Goal: Transaction & Acquisition: Subscribe to service/newsletter

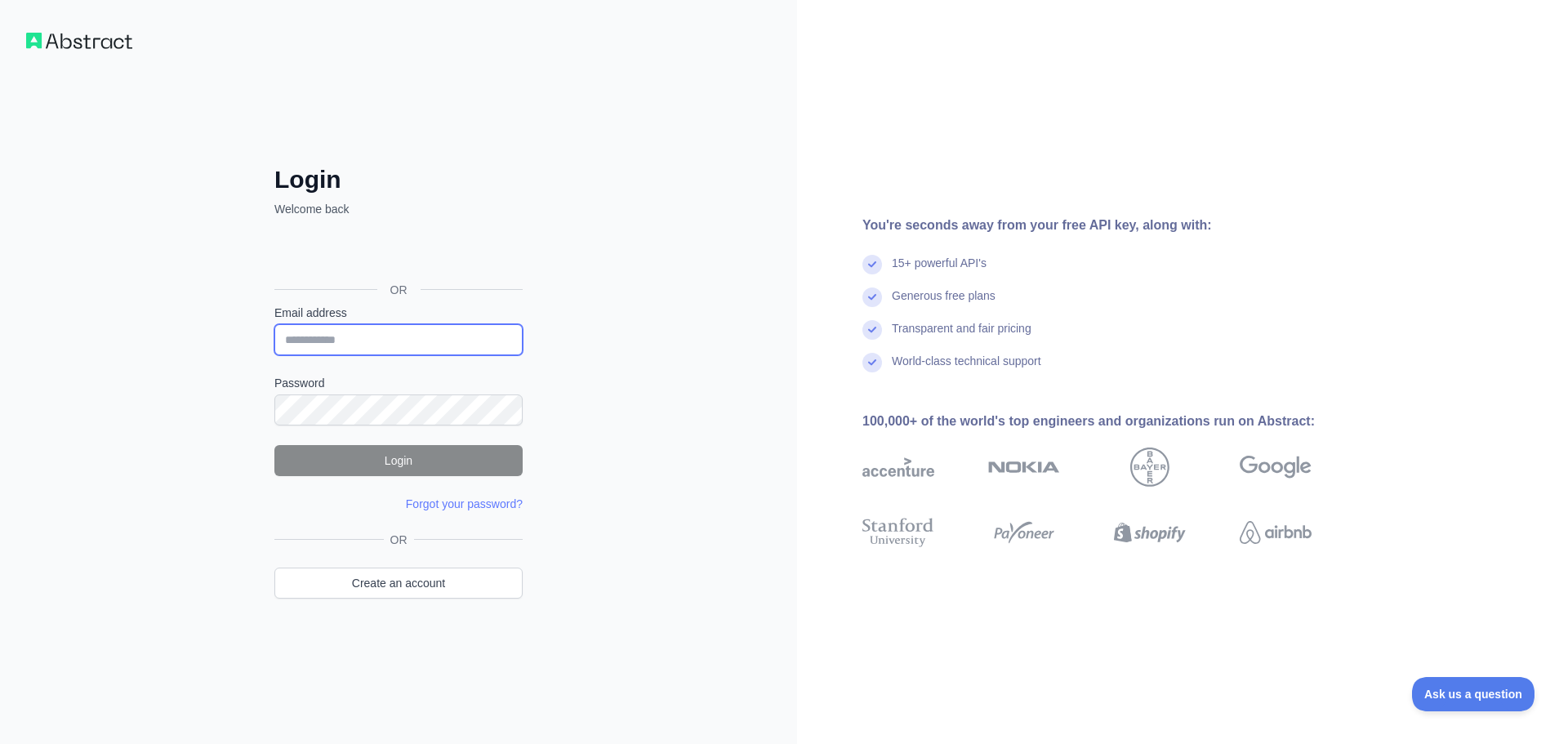
type input "**********"
click at [399, 464] on button "Login" at bounding box center [398, 460] width 249 height 31
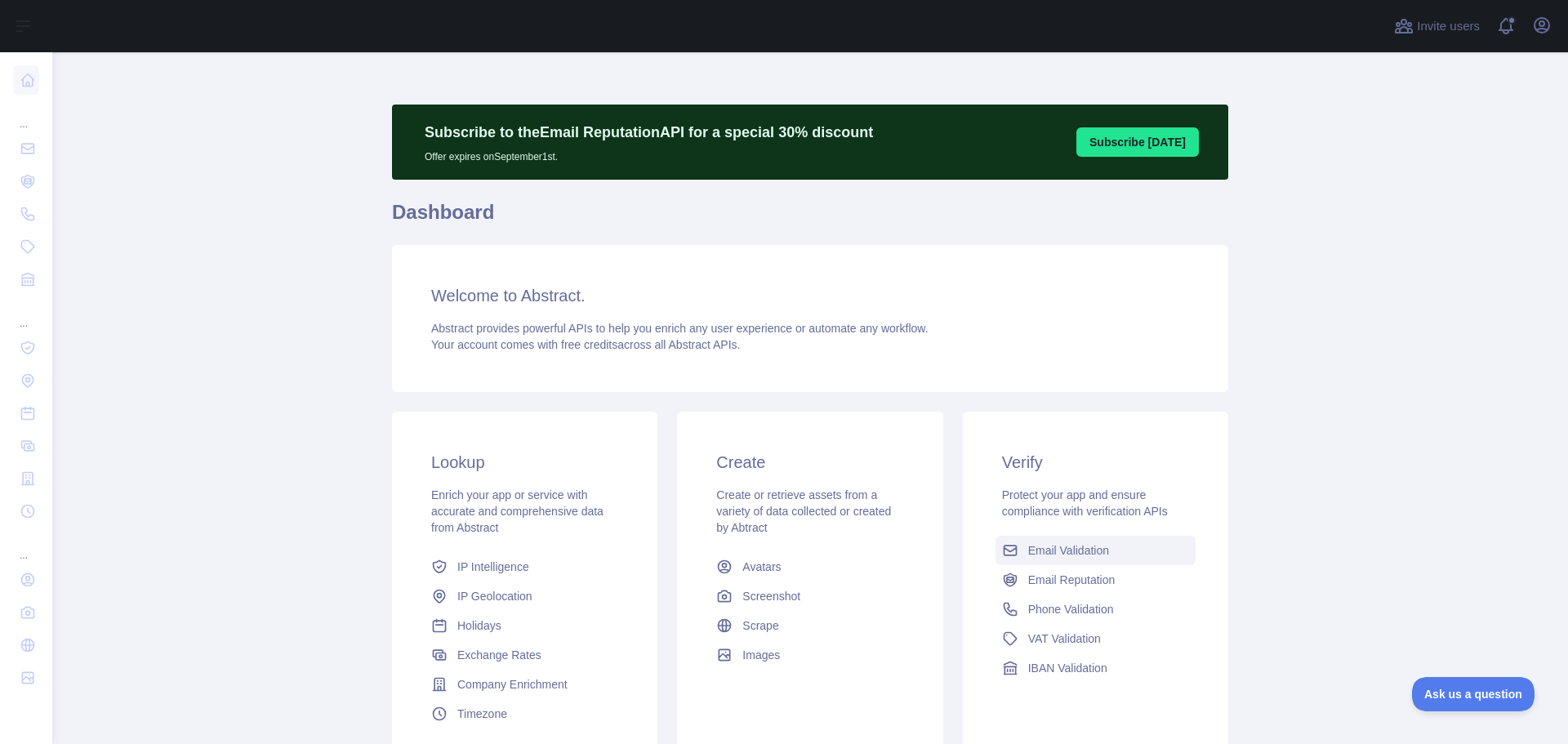
click at [1055, 549] on span "Email Validation" at bounding box center [1069, 550] width 81 height 17
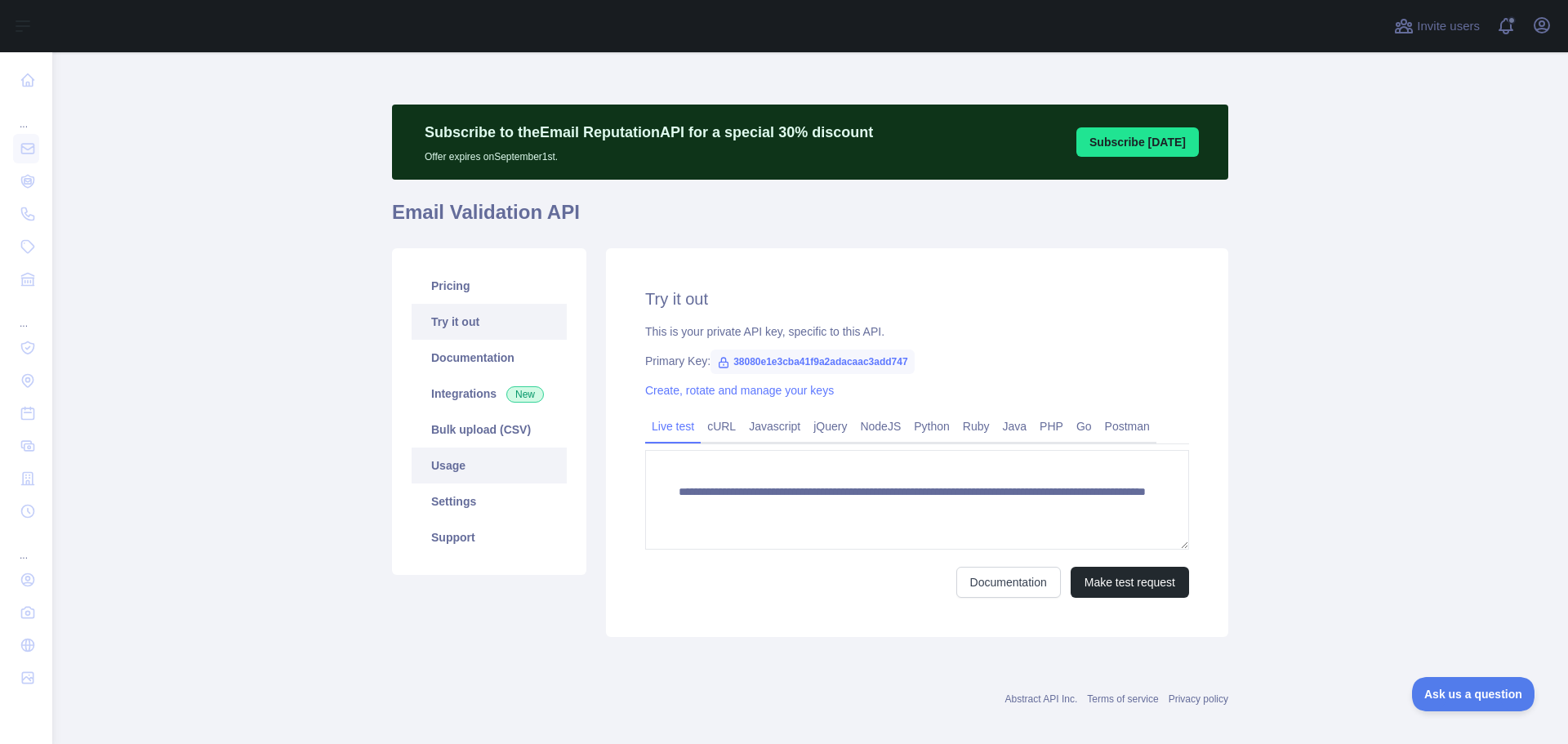
click at [442, 469] on link "Usage" at bounding box center [489, 465] width 155 height 36
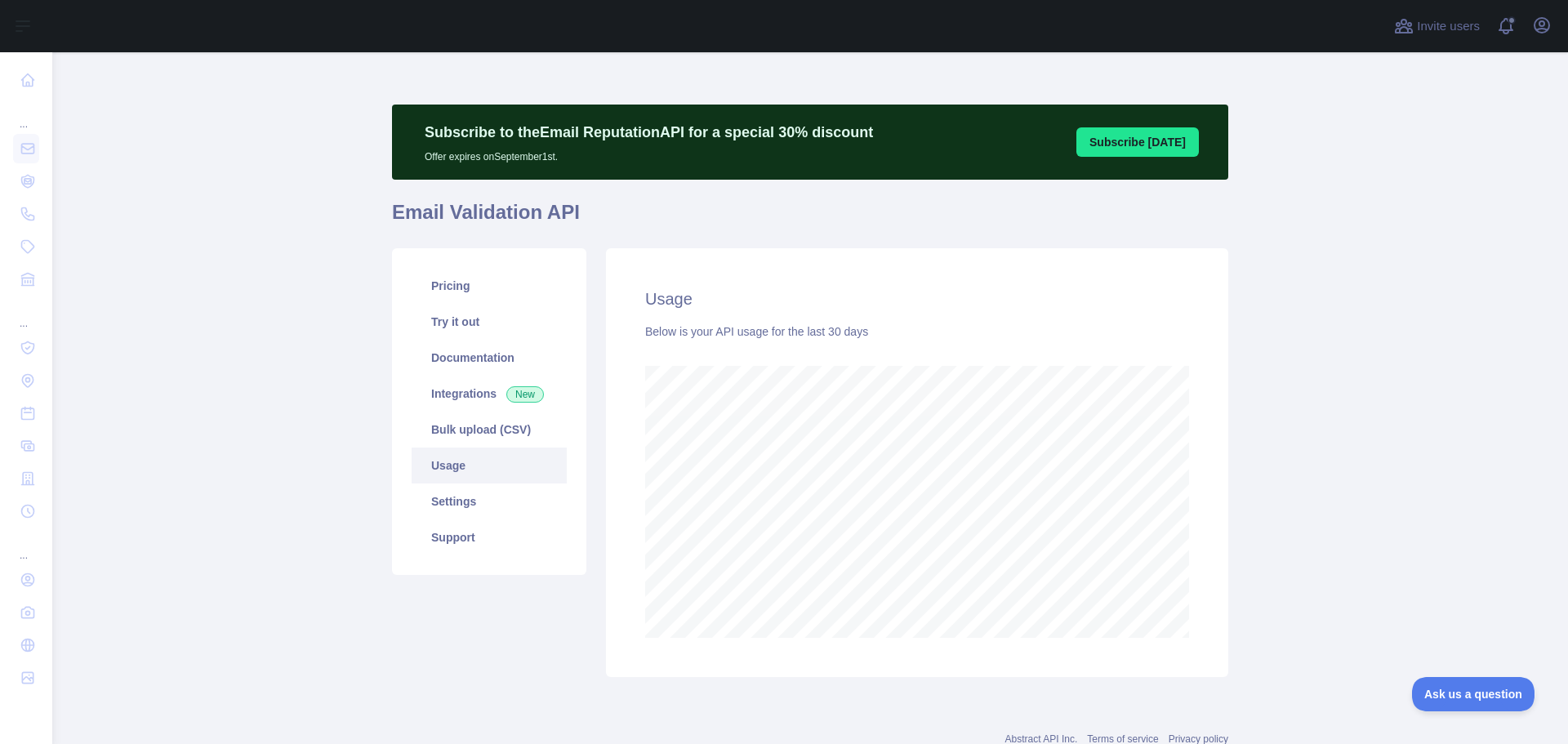
scroll to position [692, 1504]
click at [444, 286] on link "Pricing" at bounding box center [489, 286] width 155 height 36
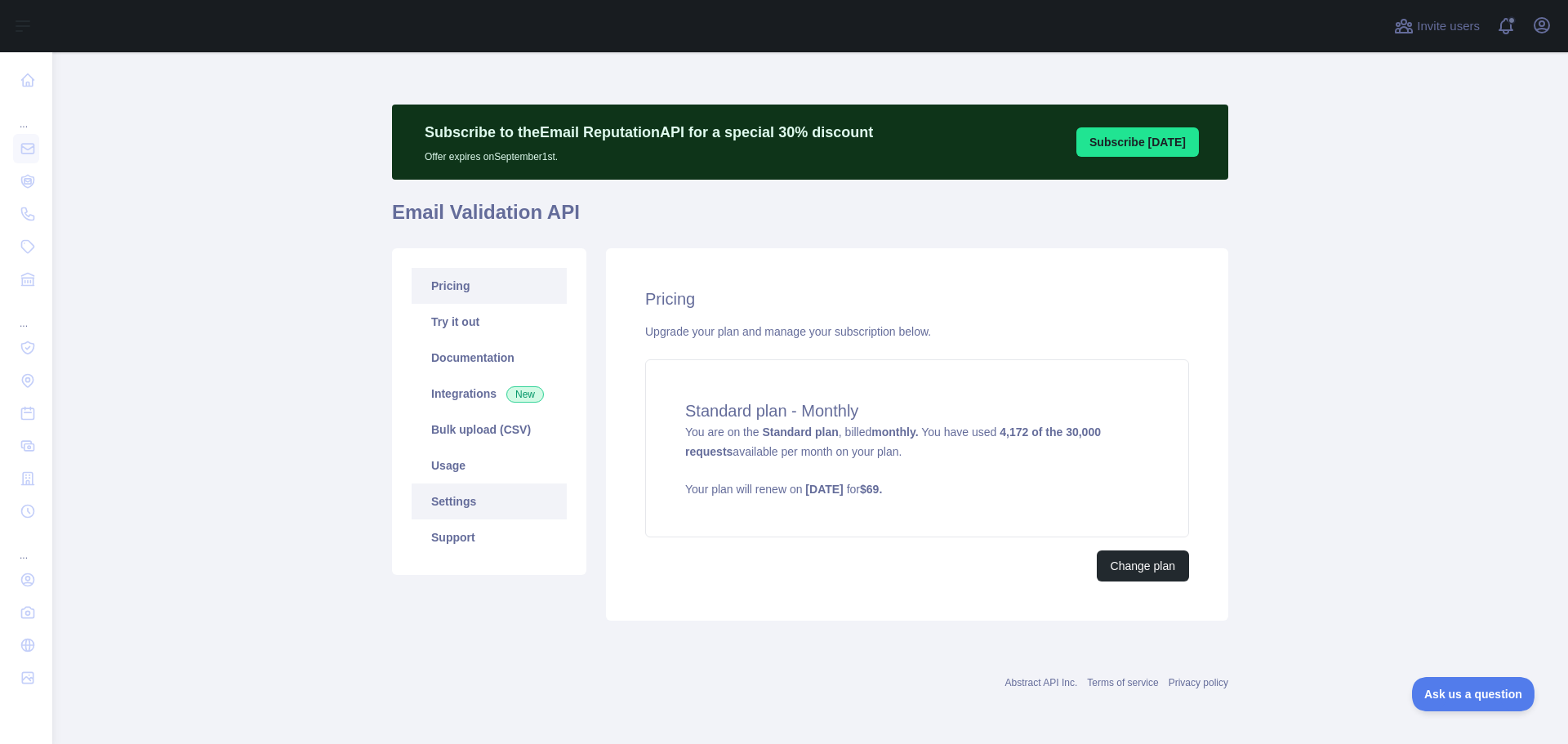
click at [457, 507] on link "Settings" at bounding box center [489, 502] width 155 height 36
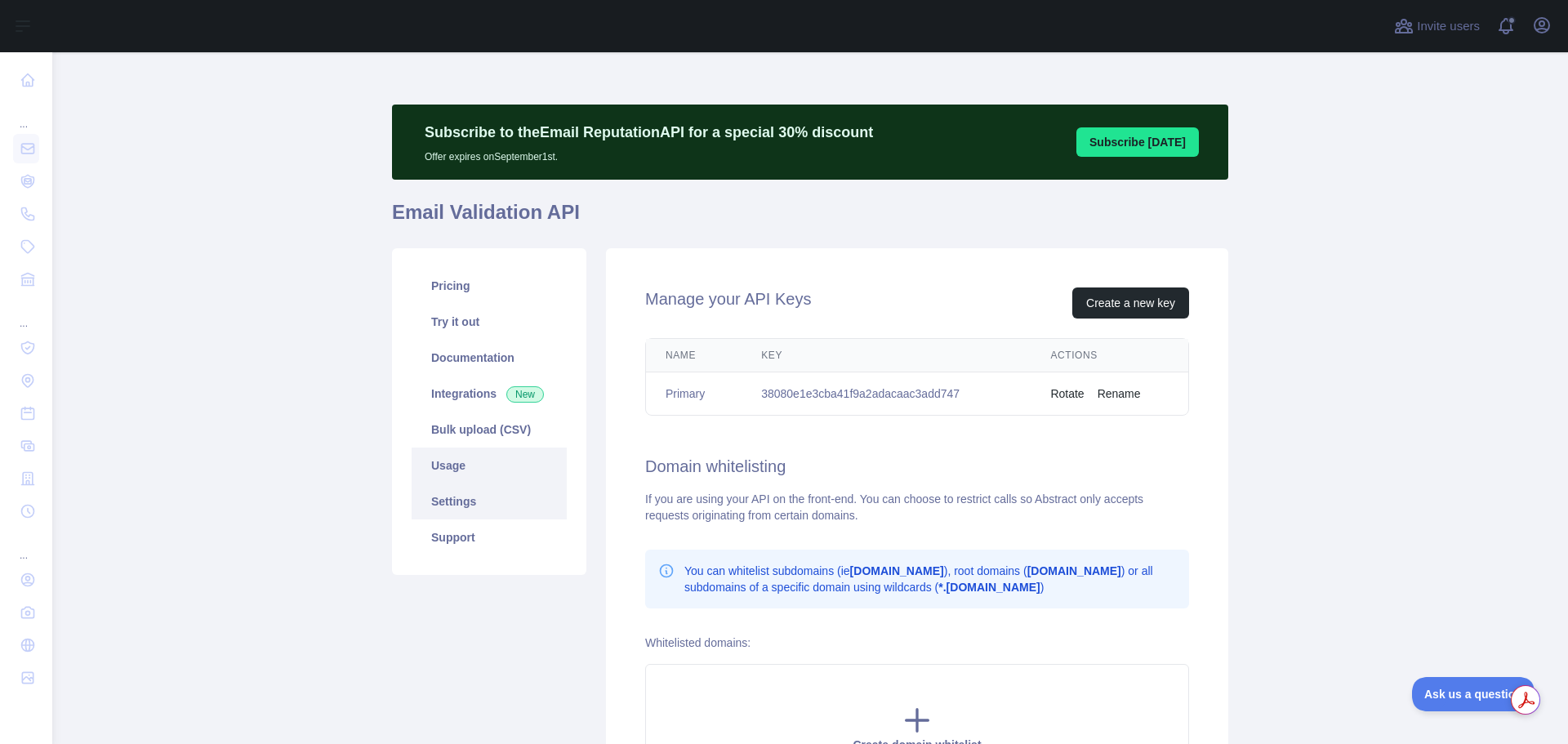
click at [444, 462] on link "Usage" at bounding box center [489, 465] width 155 height 36
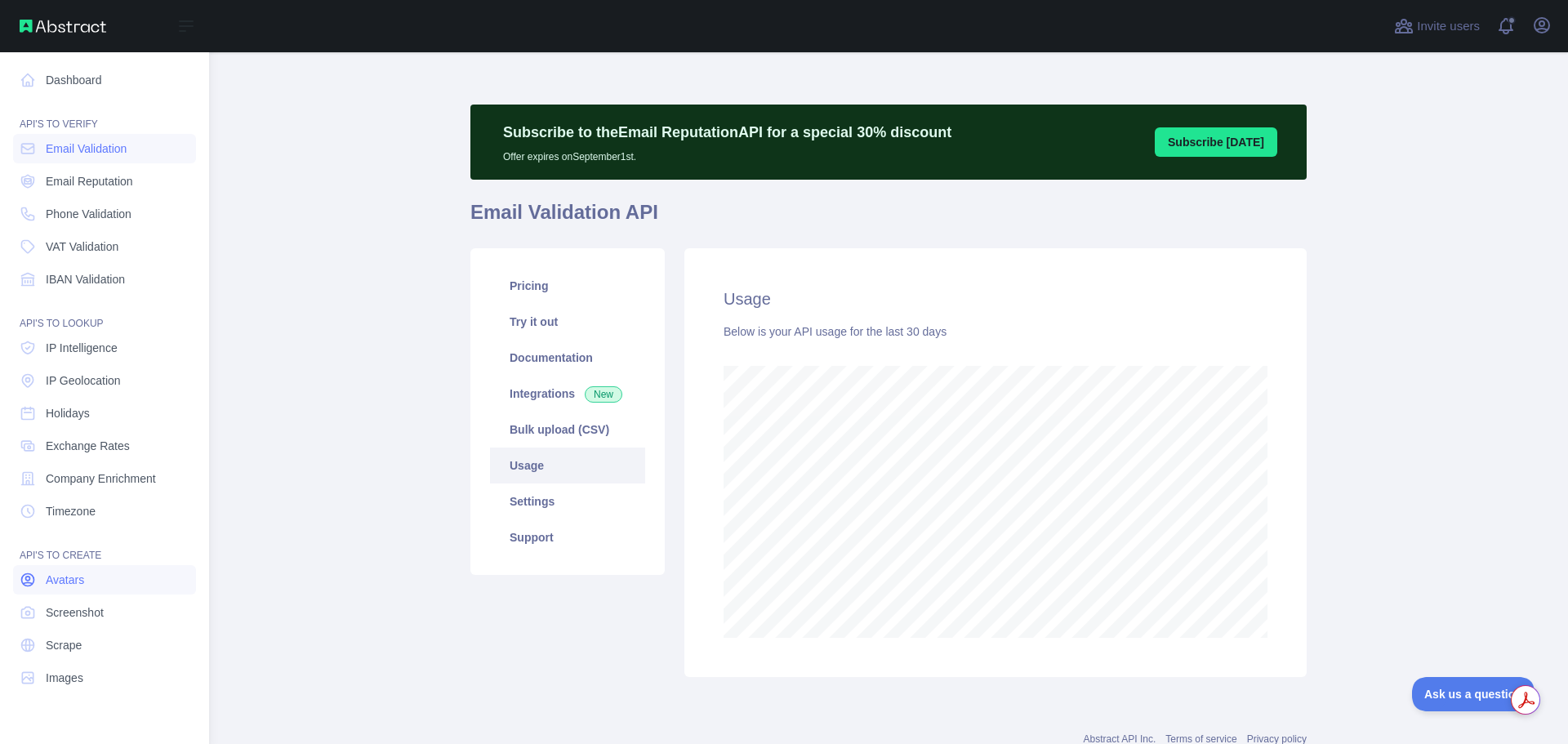
scroll to position [816188, 815420]
click at [96, 144] on span "Email Validation" at bounding box center [86, 148] width 81 height 17
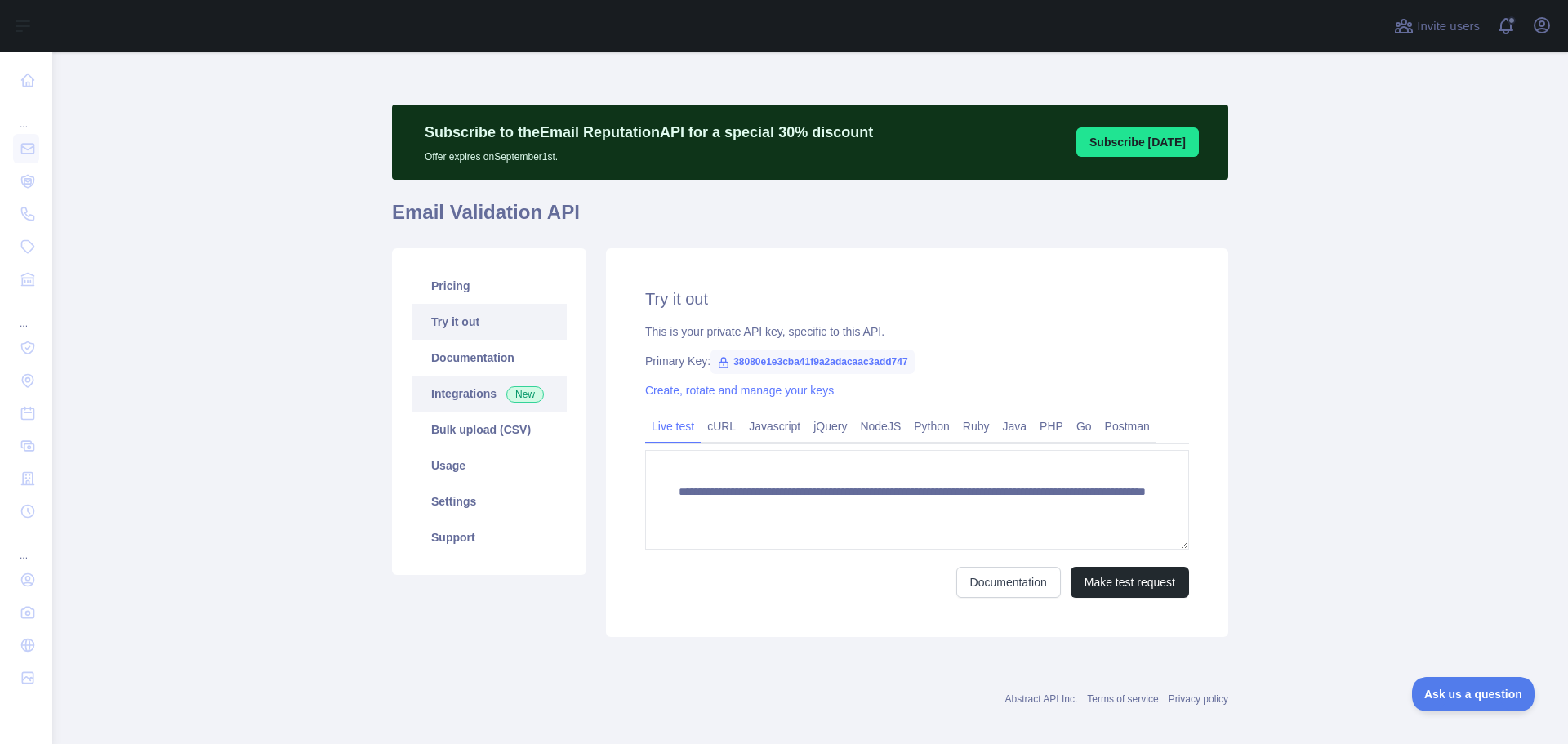
click at [444, 394] on link "Integrations New" at bounding box center [489, 393] width 155 height 36
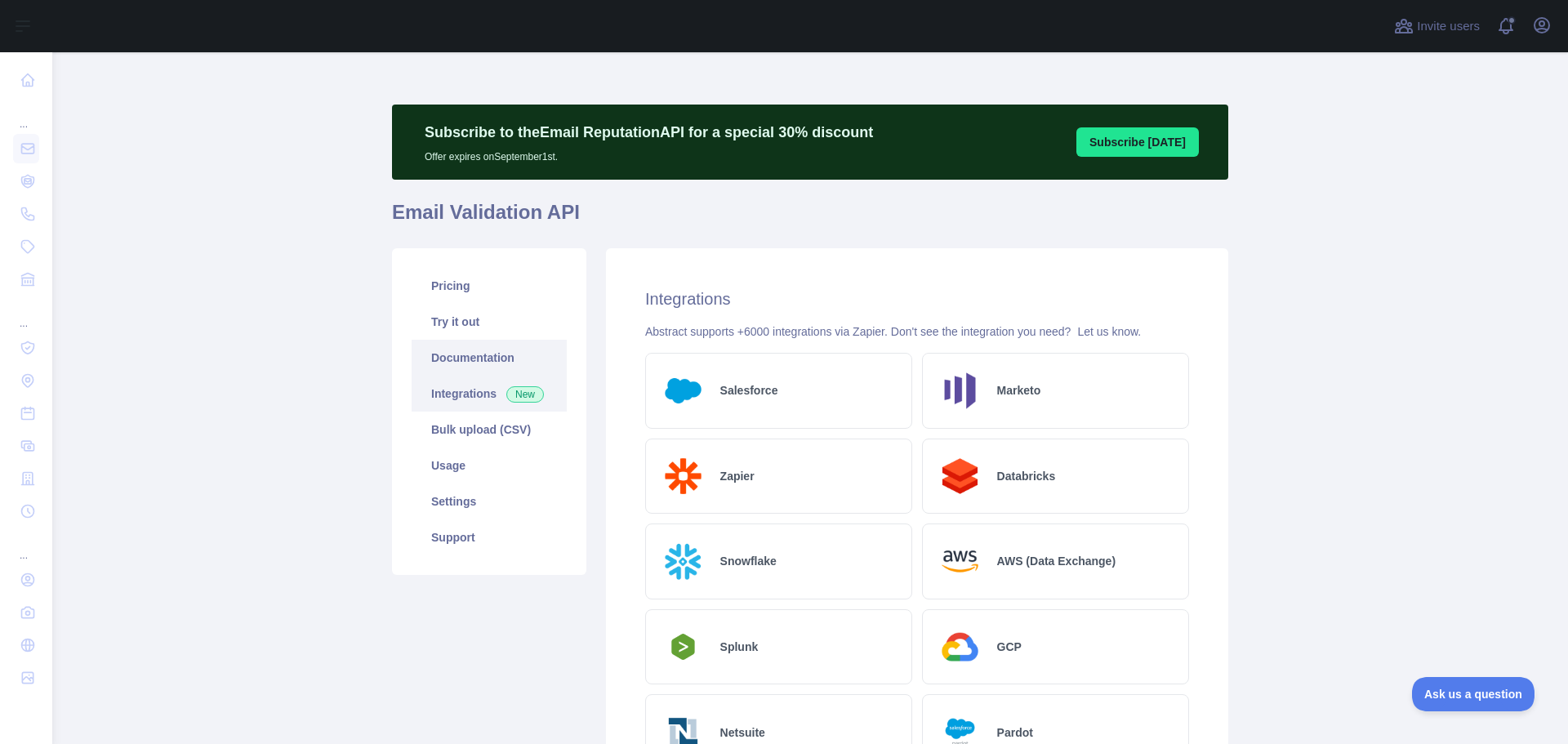
click at [448, 358] on link "Documentation" at bounding box center [489, 357] width 155 height 36
click at [449, 500] on link "Settings" at bounding box center [489, 502] width 155 height 36
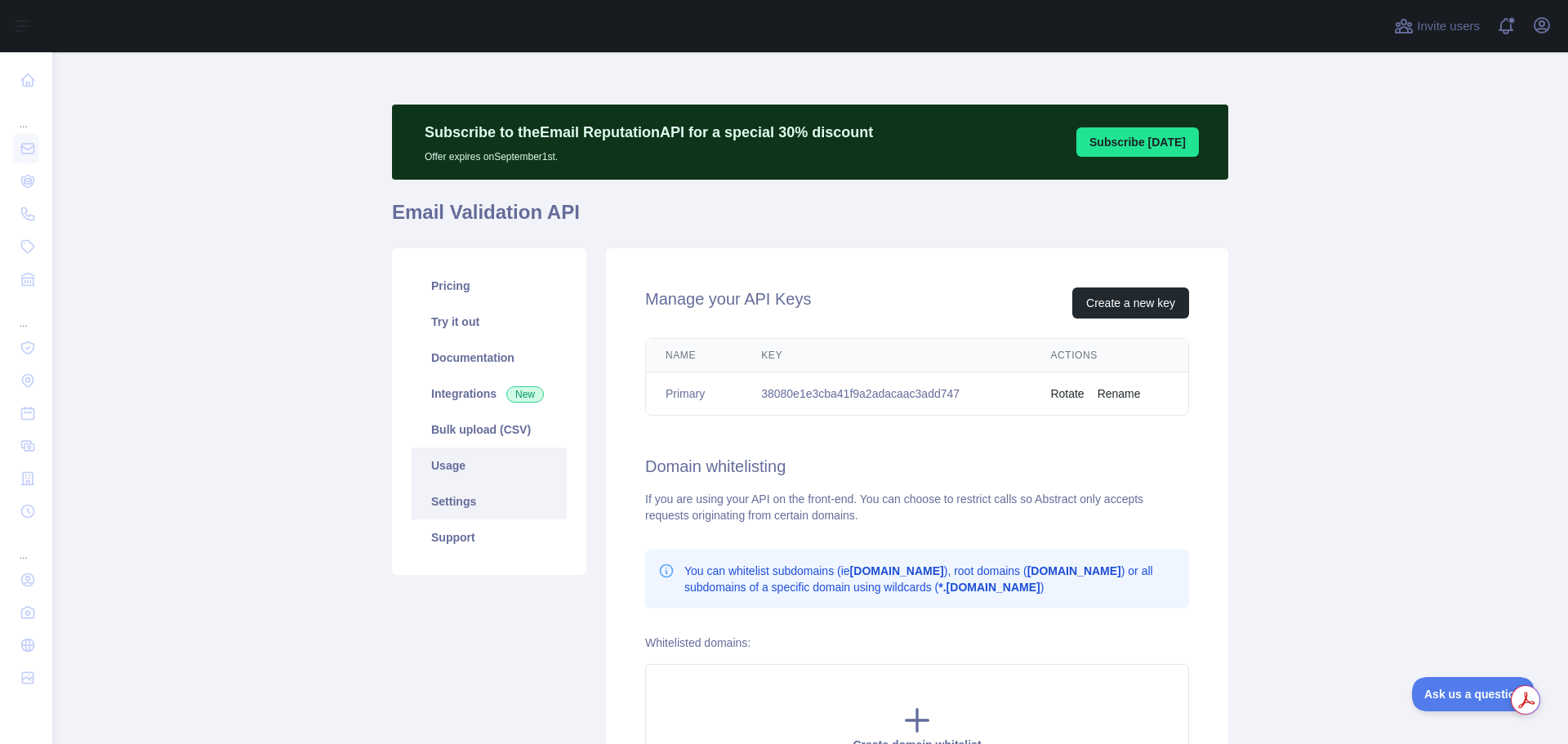
click at [435, 466] on link "Usage" at bounding box center [489, 465] width 155 height 36
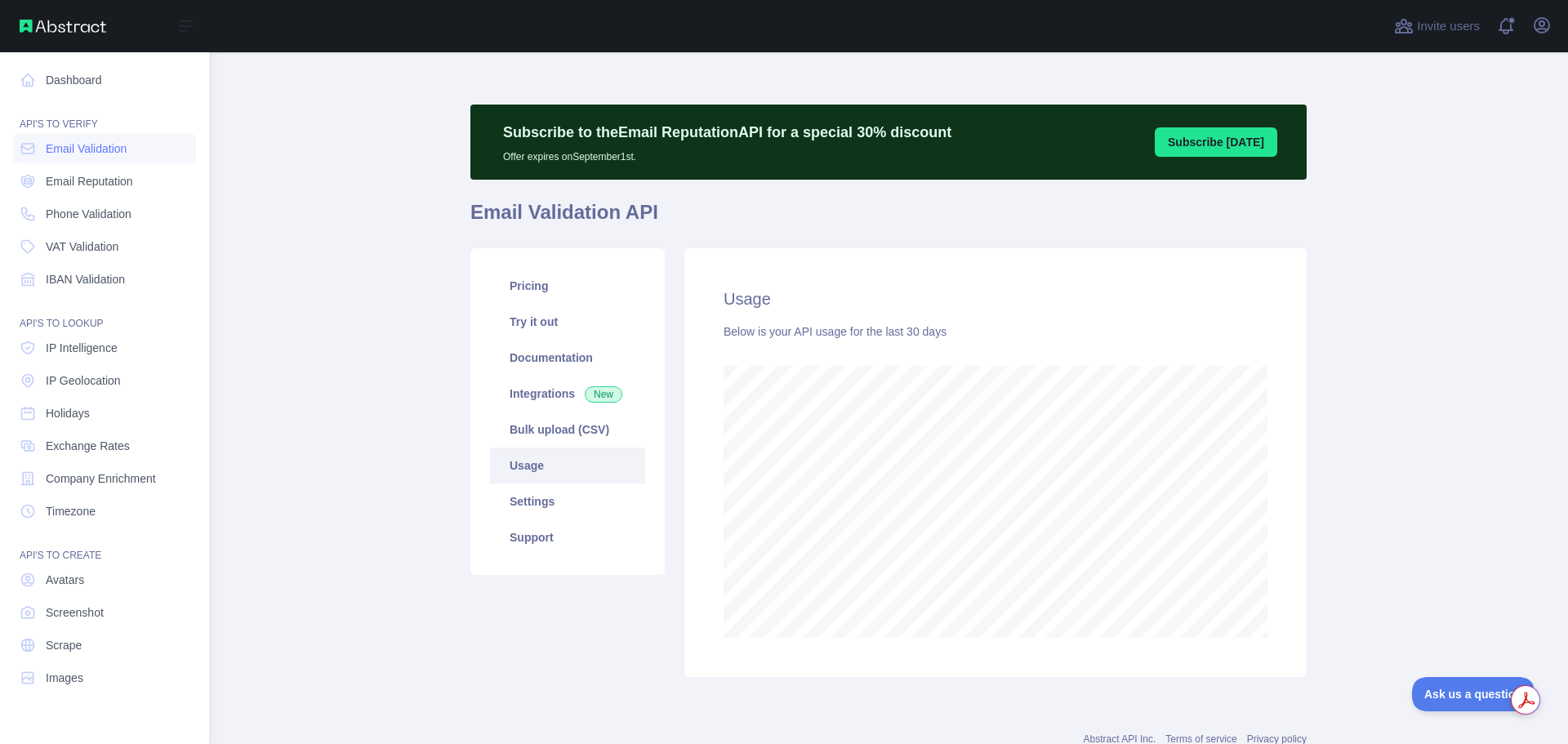
scroll to position [816188, 815420]
click at [84, 227] on link "Phone Validation" at bounding box center [105, 213] width 183 height 29
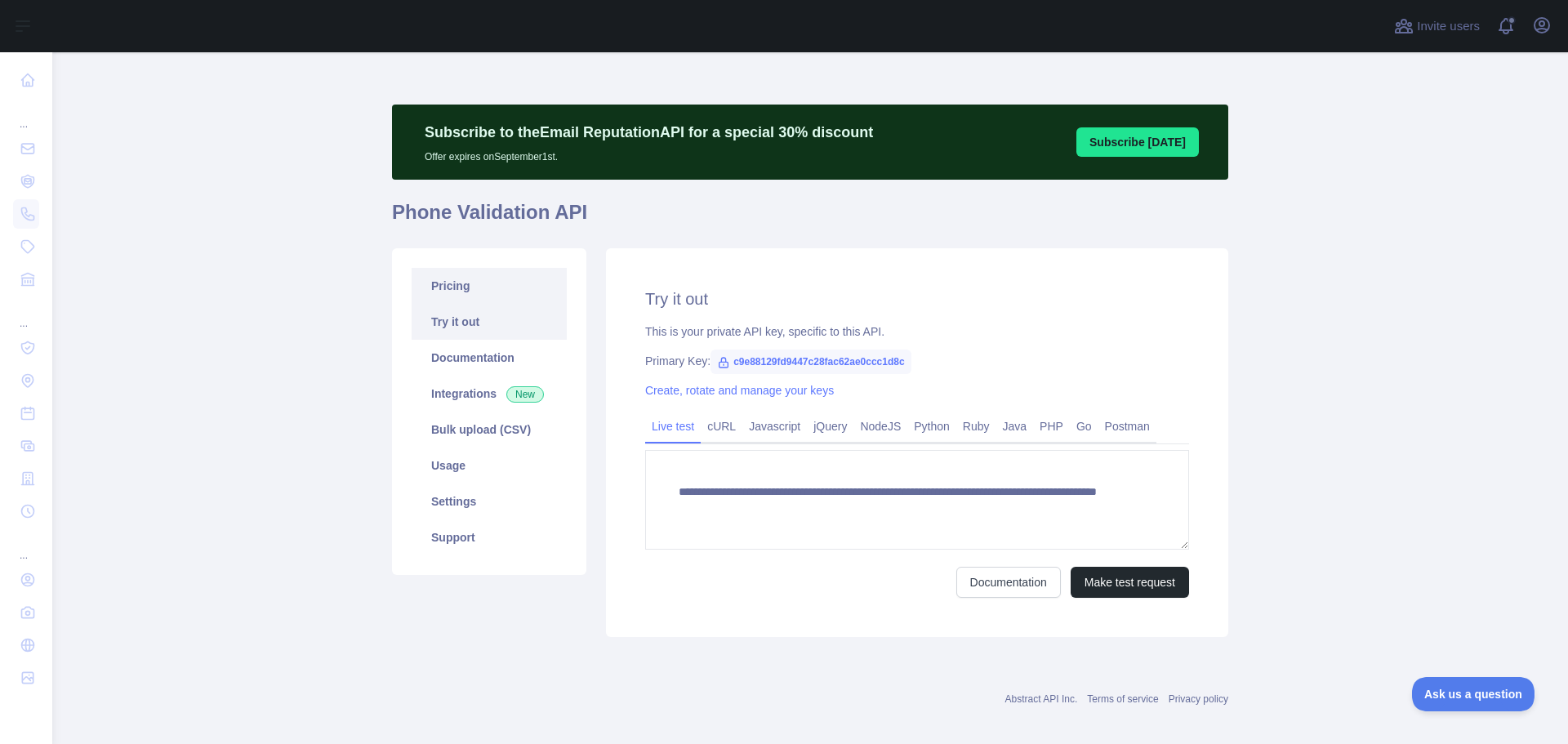
click at [447, 290] on link "Pricing" at bounding box center [489, 286] width 155 height 36
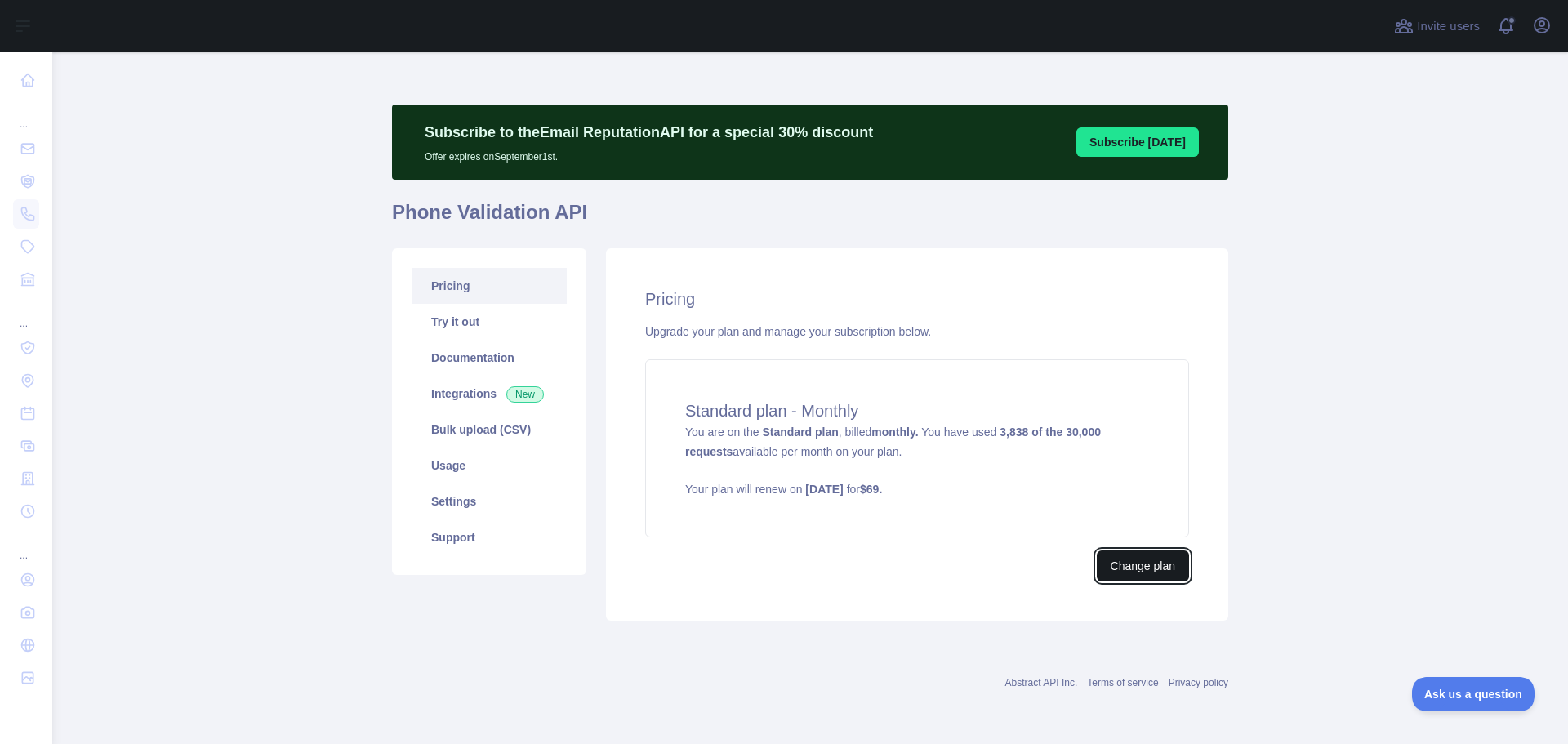
click at [1134, 569] on button "Change plan" at bounding box center [1143, 566] width 93 height 31
